Goal: Task Accomplishment & Management: Use online tool/utility

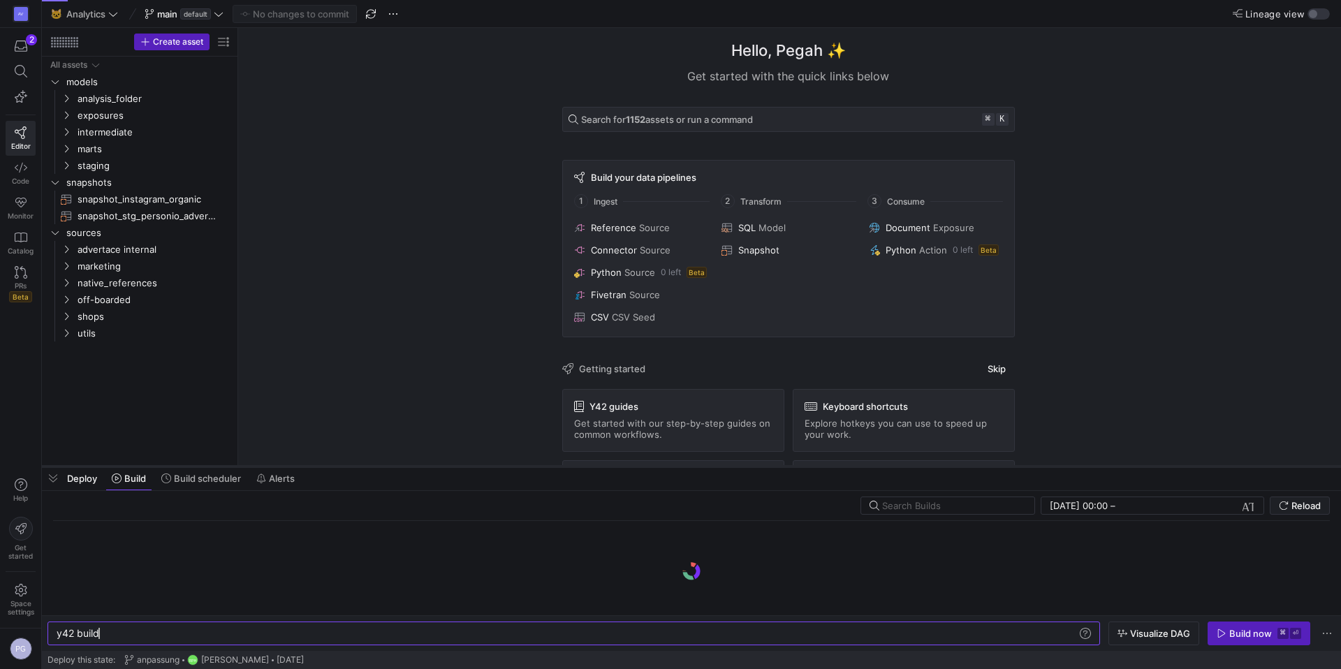
drag, startPoint x: 432, startPoint y: 643, endPoint x: 435, endPoint y: 464, distance: 178.9
click at [435, 464] on div at bounding box center [691, 467] width 1299 height 6
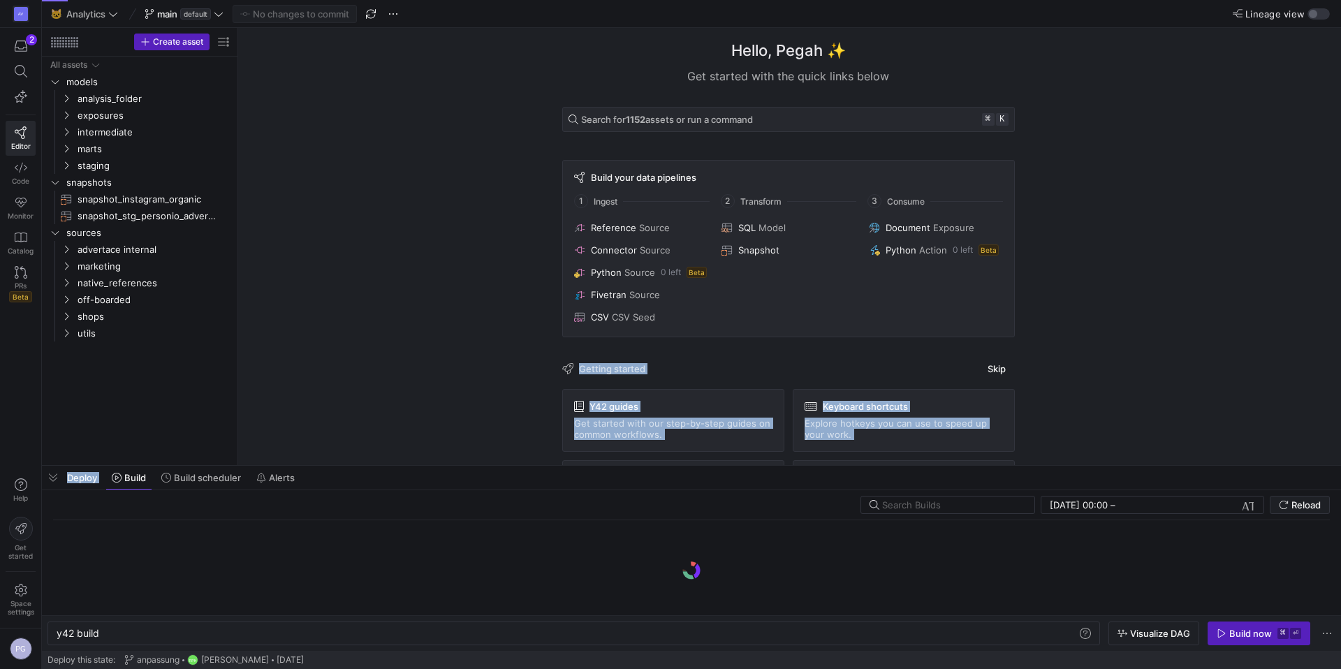
drag, startPoint x: 429, startPoint y: 468, endPoint x: 429, endPoint y: 261, distance: 206.8
click at [429, 261] on as-split "🐱 Analytics main default No changes to commit Lineage view Create asset Drag he…" at bounding box center [691, 334] width 1299 height 669
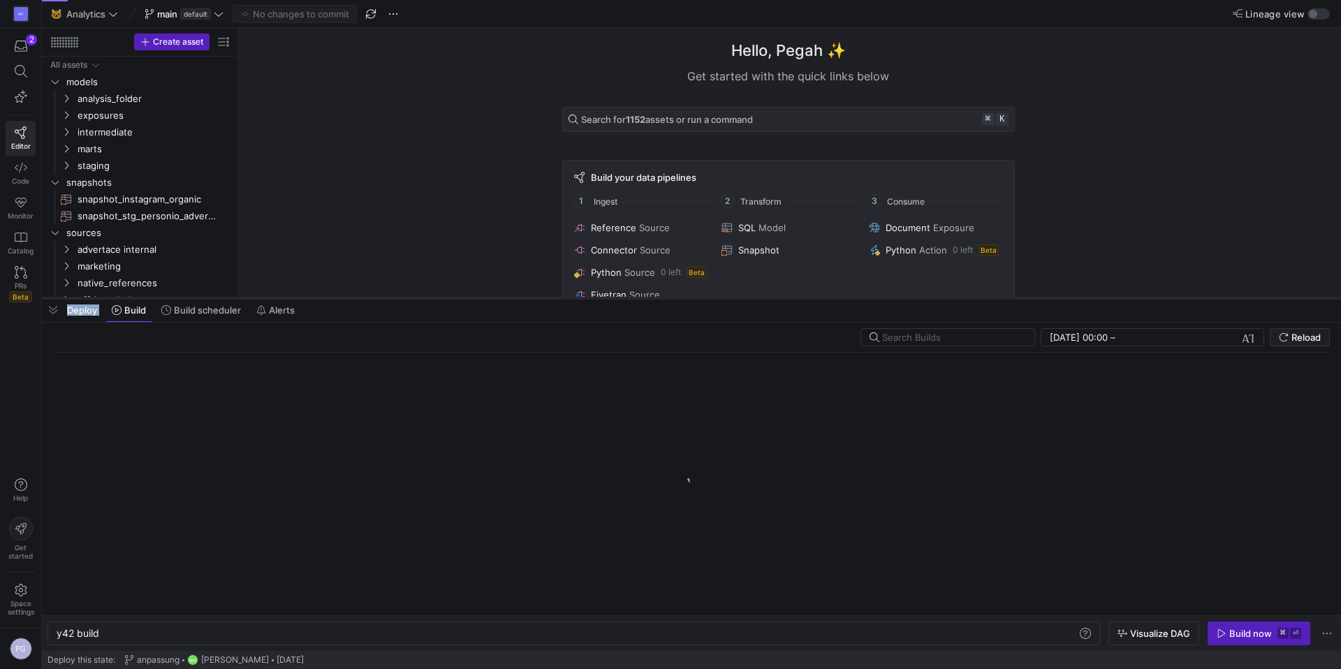
drag, startPoint x: 439, startPoint y: 467, endPoint x: 445, endPoint y: 298, distance: 168.5
click at [445, 298] on div at bounding box center [691, 299] width 1299 height 6
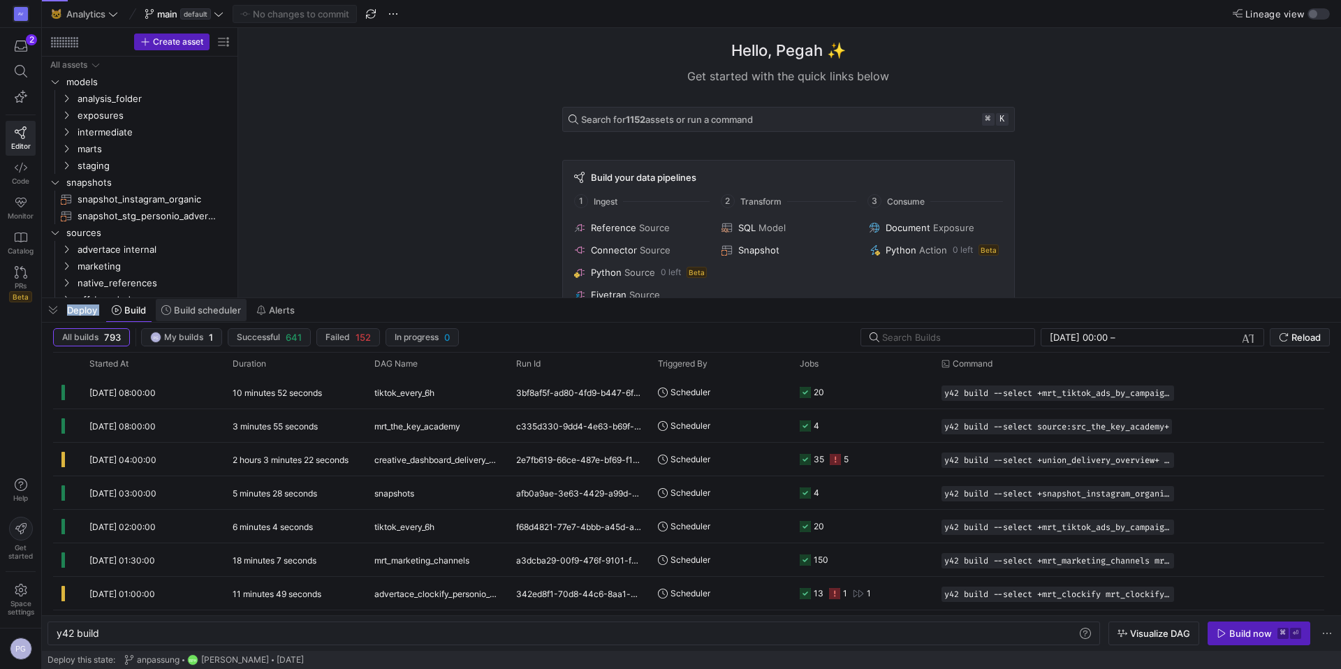
click at [196, 305] on span "Build scheduler" at bounding box center [207, 310] width 67 height 11
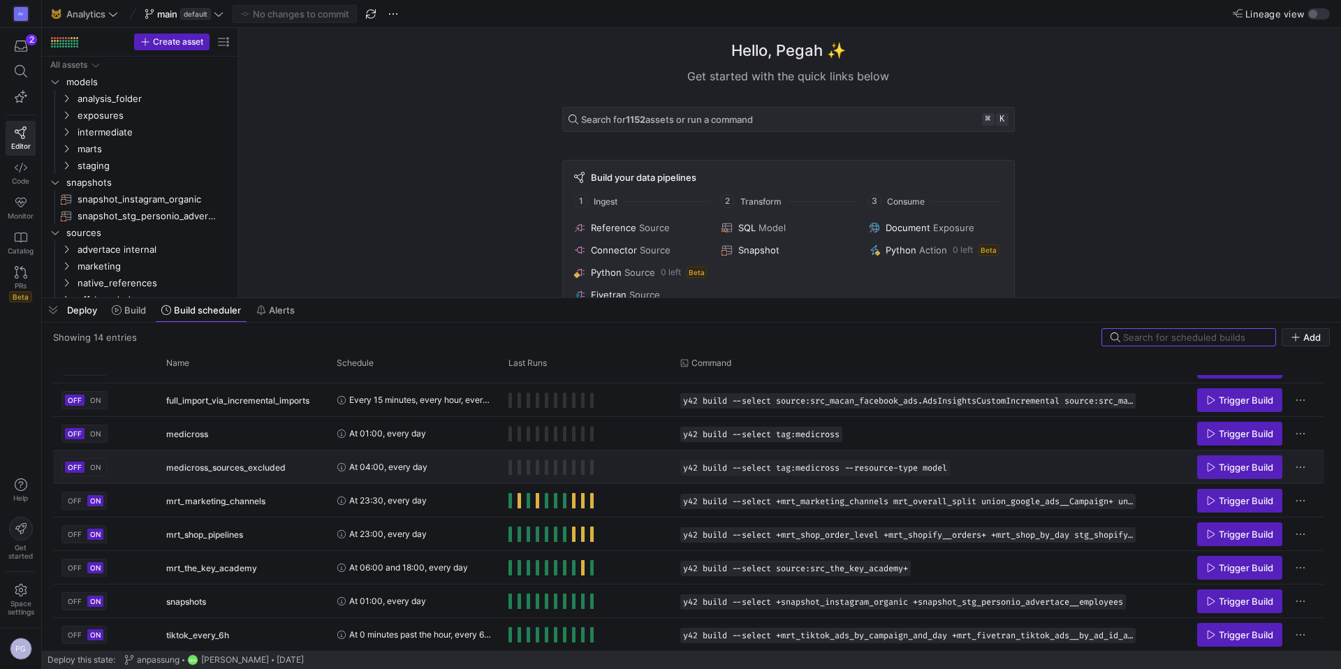
scroll to position [194, 0]
